Goal: Information Seeking & Learning: Check status

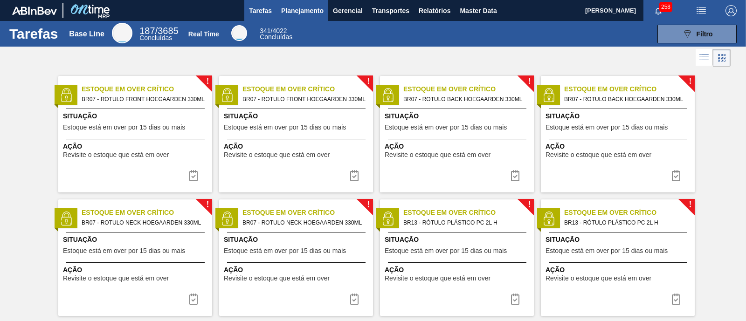
click at [318, 12] on span "Planejamento" at bounding box center [302, 10] width 42 height 11
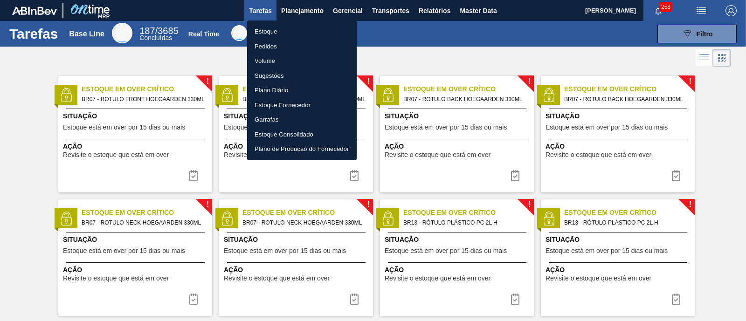
click at [294, 28] on li "Estoque" at bounding box center [302, 31] width 110 height 15
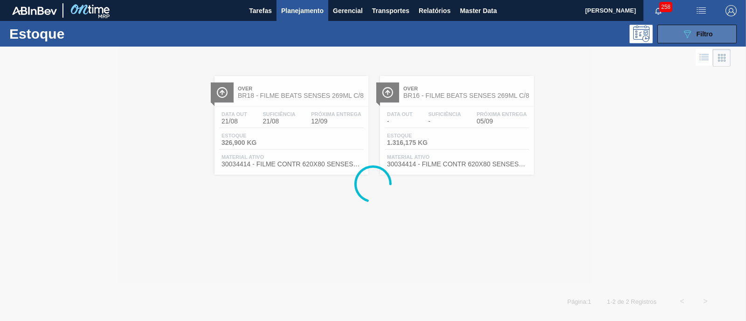
click at [596, 36] on button "089F7B8B-B2A5-4AFE-B5C0-19BA573D28AC Filtro" at bounding box center [696, 34] width 79 height 19
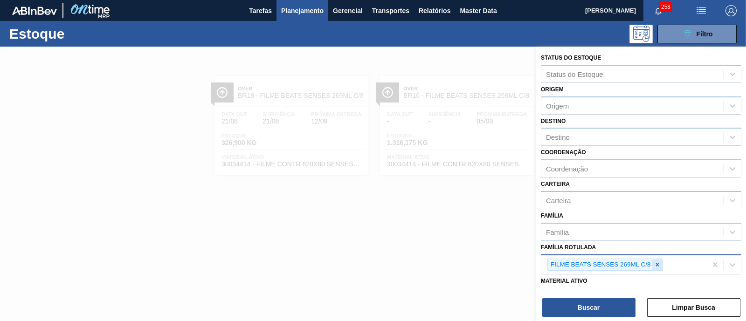
click at [596, 256] on icon at bounding box center [657, 264] width 7 height 7
click at [596, 256] on div "Família Rotulada" at bounding box center [632, 264] width 182 height 14
type Rotulada "zimbro"
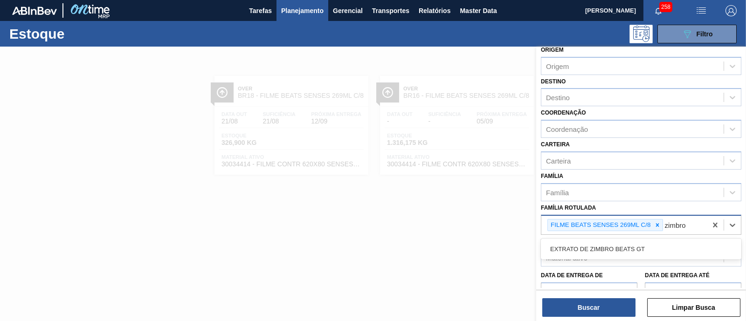
scroll to position [58, 0]
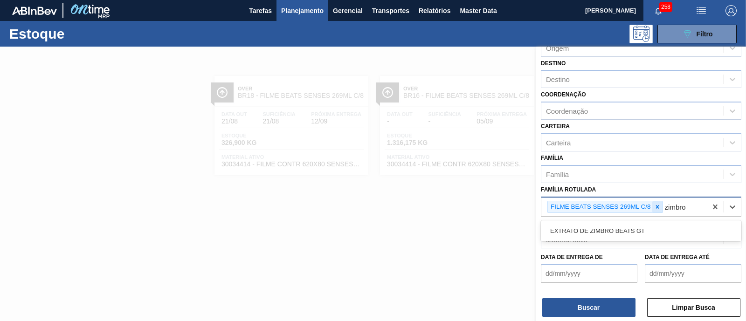
click at [596, 205] on icon at bounding box center [656, 206] width 3 height 3
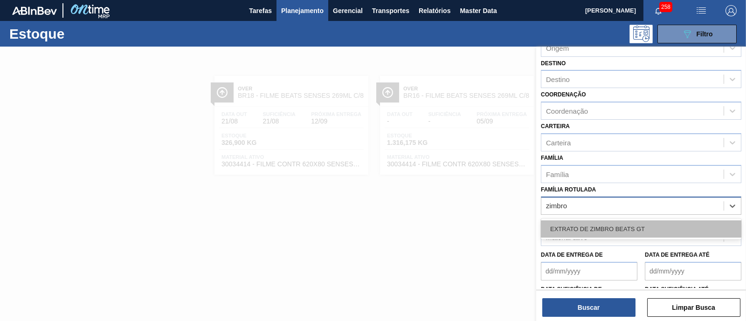
click at [596, 225] on div "EXTRATO DE ZIMBRO BEATS GT" at bounding box center [641, 228] width 200 height 17
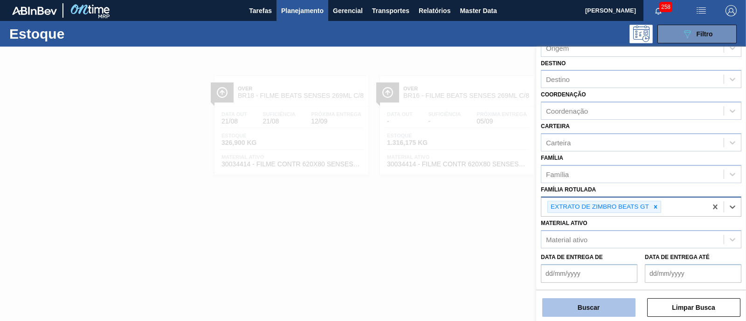
click at [595, 256] on button "Buscar" at bounding box center [588, 307] width 93 height 19
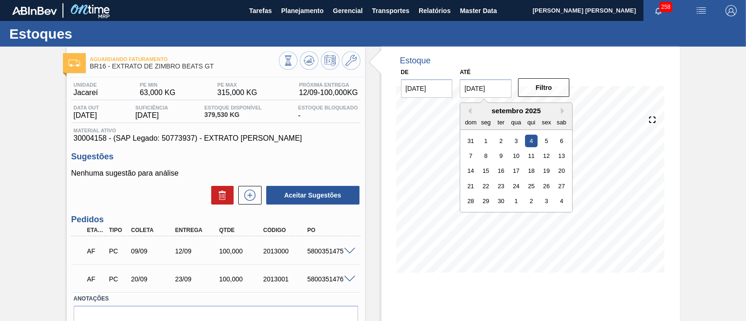
click at [488, 93] on input "[DATE]" at bounding box center [485, 88] width 52 height 19
click at [566, 110] on button "Next Month" at bounding box center [564, 111] width 7 height 7
click at [560, 206] on div "1" at bounding box center [561, 201] width 13 height 13
type input "[DATE]"
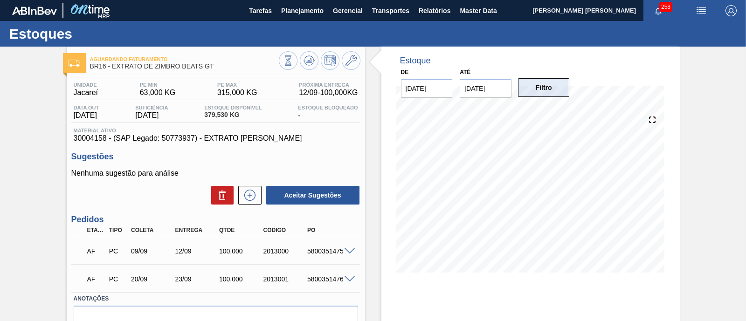
click at [546, 84] on button "Filtro" at bounding box center [544, 87] width 52 height 19
click at [310, 66] on button at bounding box center [309, 60] width 19 height 19
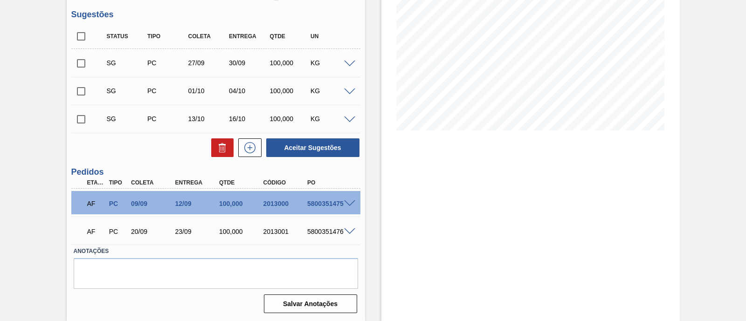
scroll to position [26, 0]
